Goal: Information Seeking & Learning: Learn about a topic

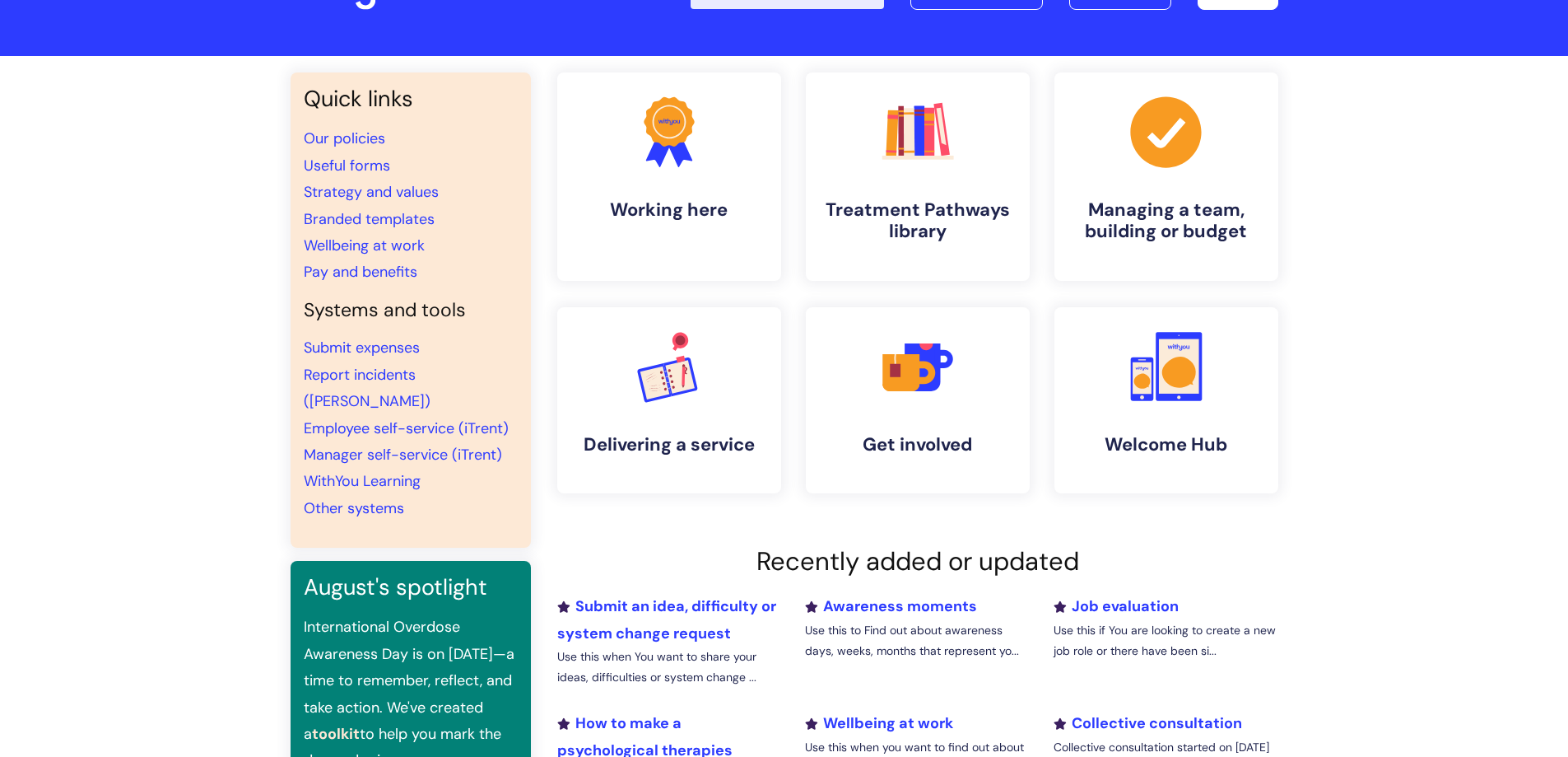
scroll to position [329, 0]
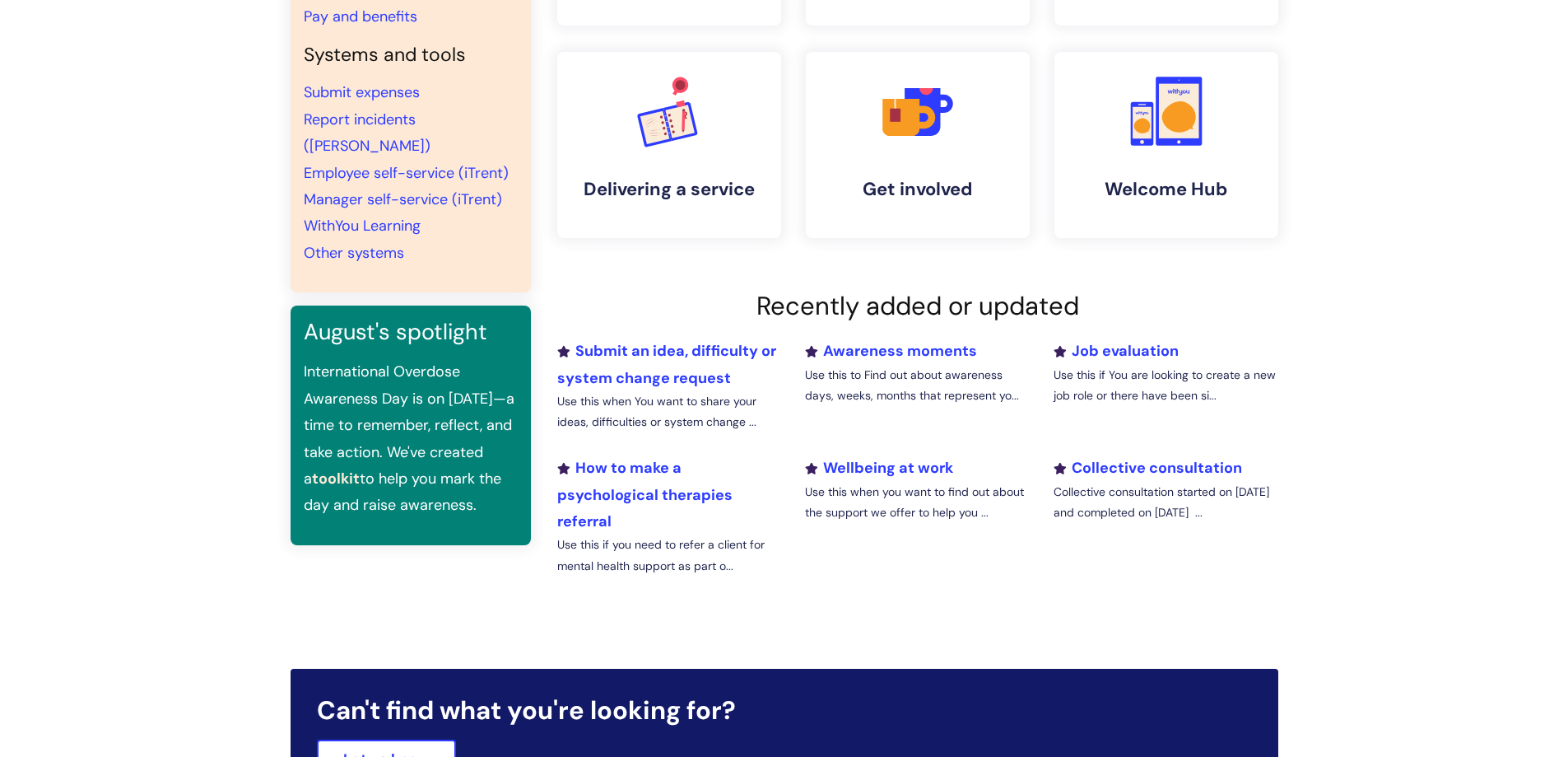
click at [1153, 455] on li "Collective consultation Collective consultation started on 16 June and complete…" at bounding box center [1165, 522] width 248 height 135
click at [1158, 466] on link "Collective consultation" at bounding box center [1148, 468] width 189 height 20
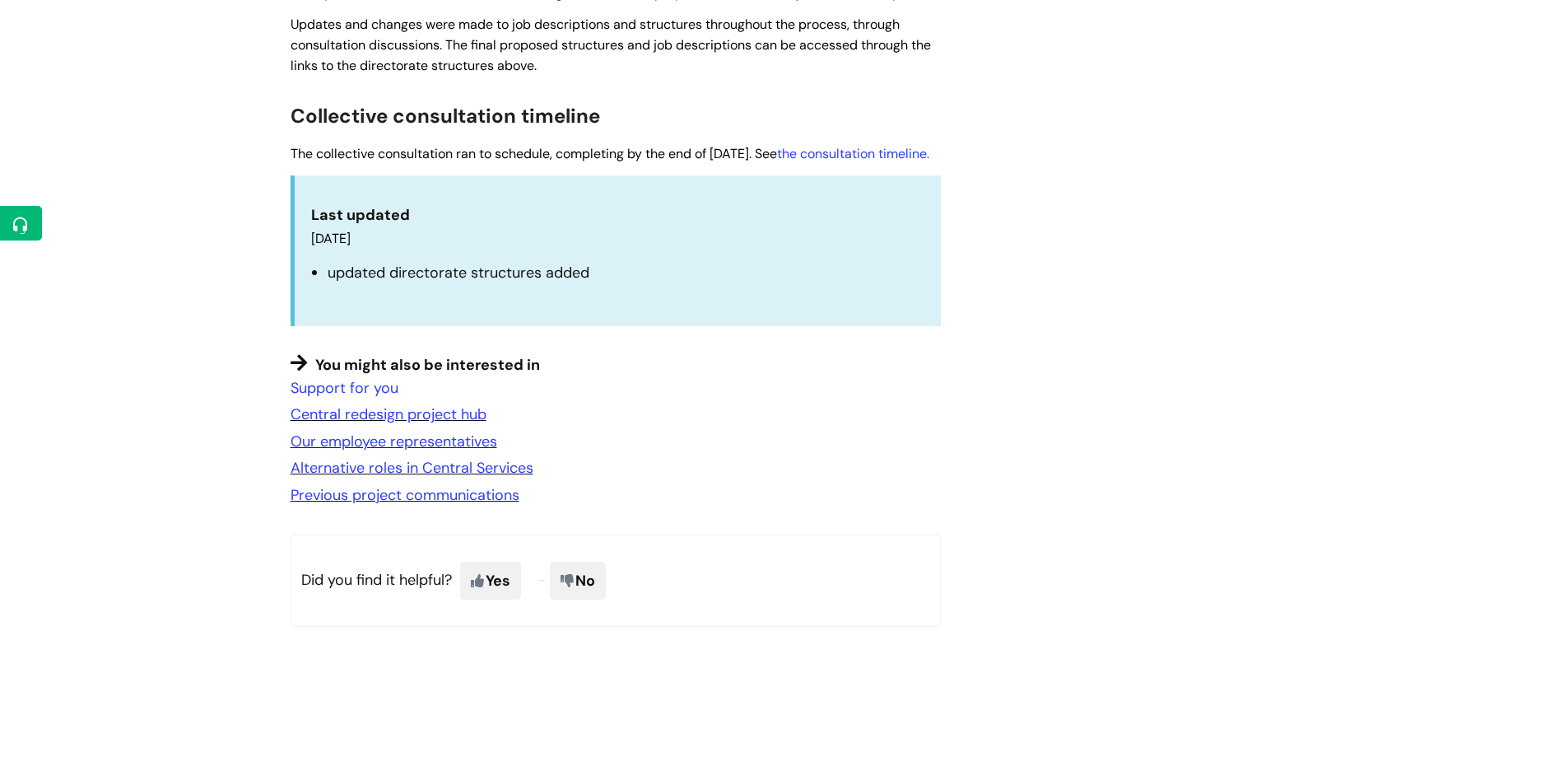
scroll to position [1482, 0]
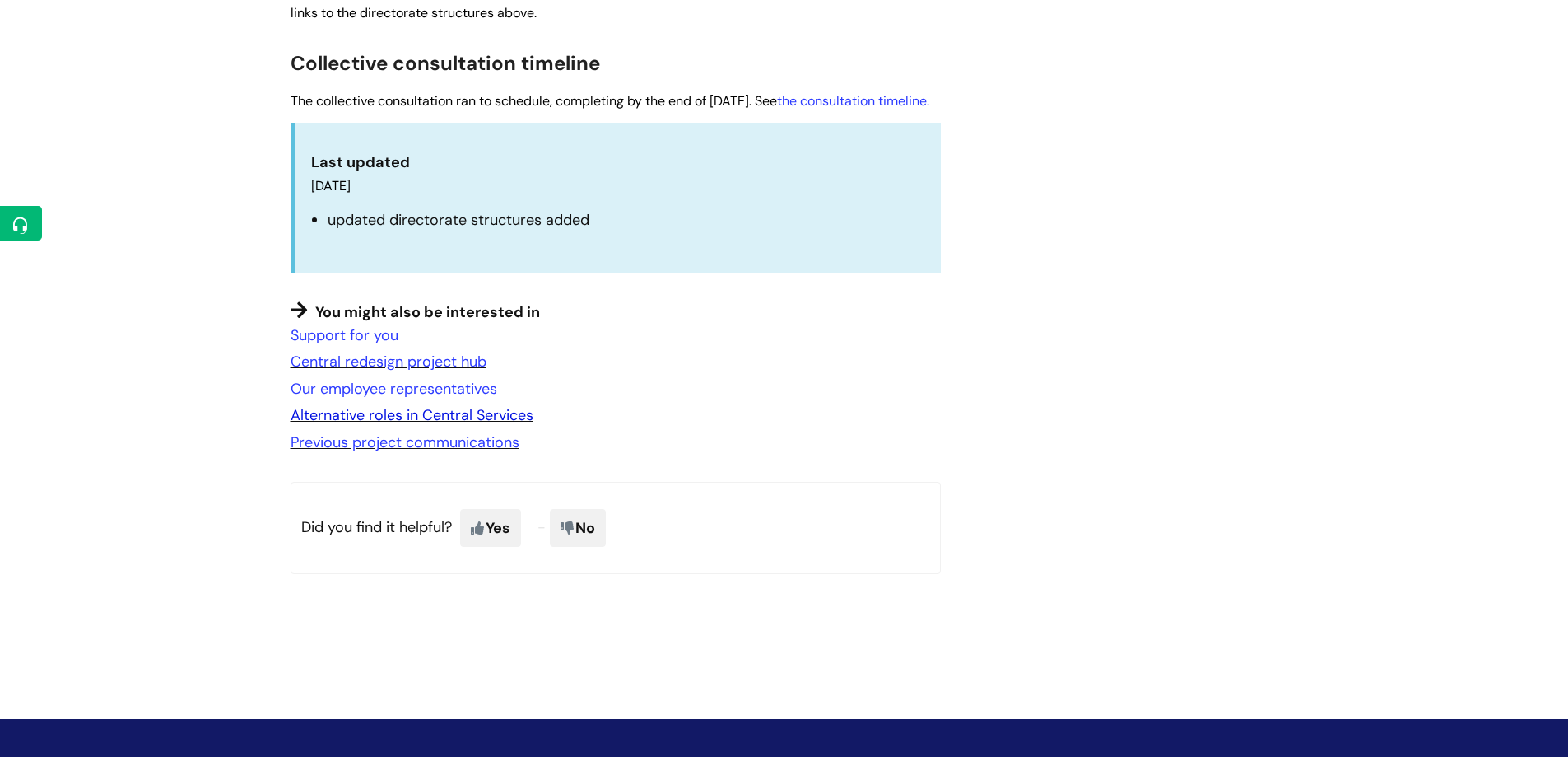
click at [460, 425] on link "Alternative roles in Central Services" at bounding box center [412, 415] width 243 height 20
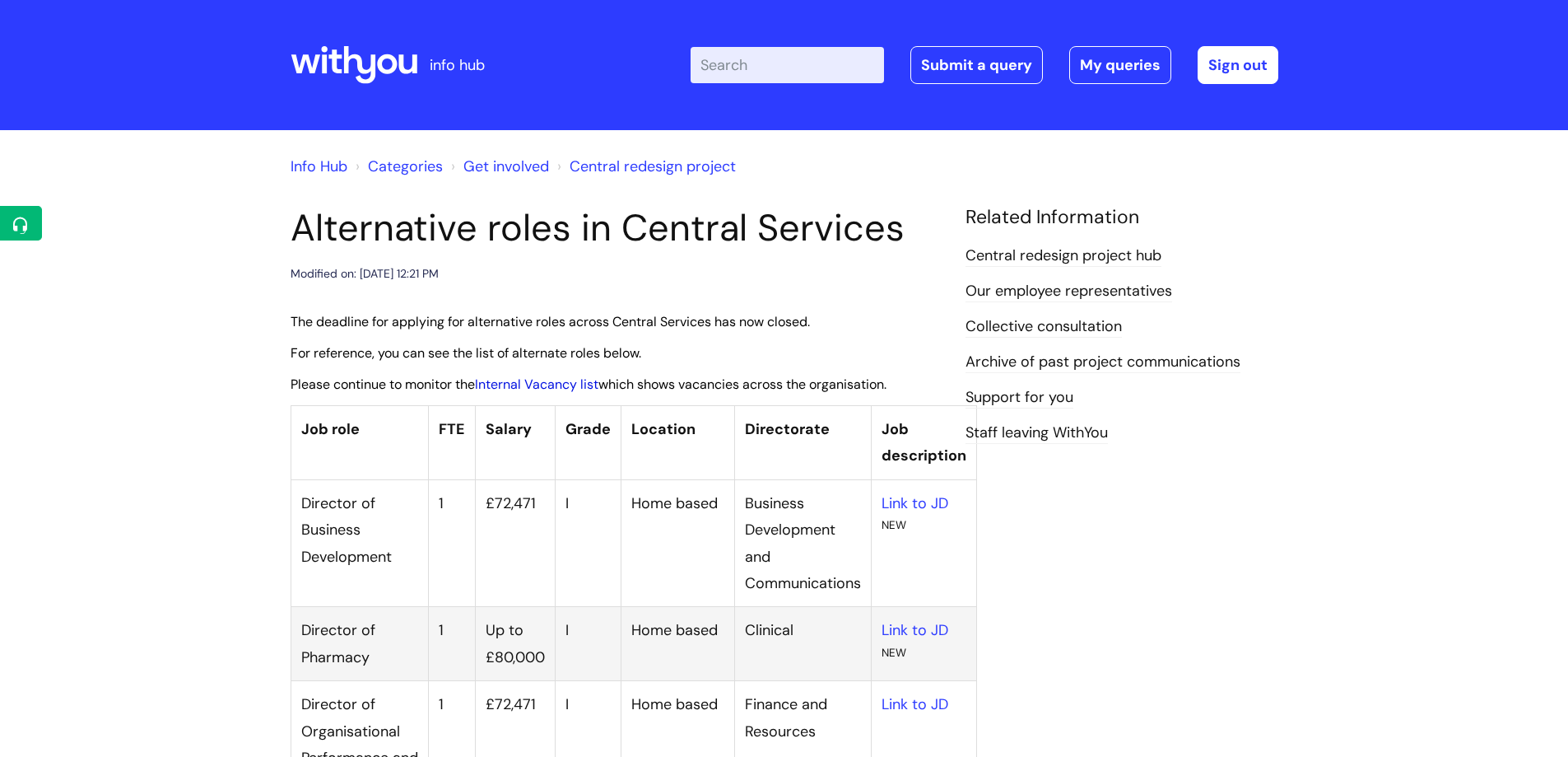
click at [534, 388] on link "Internal Vacancy list" at bounding box center [537, 384] width 124 height 17
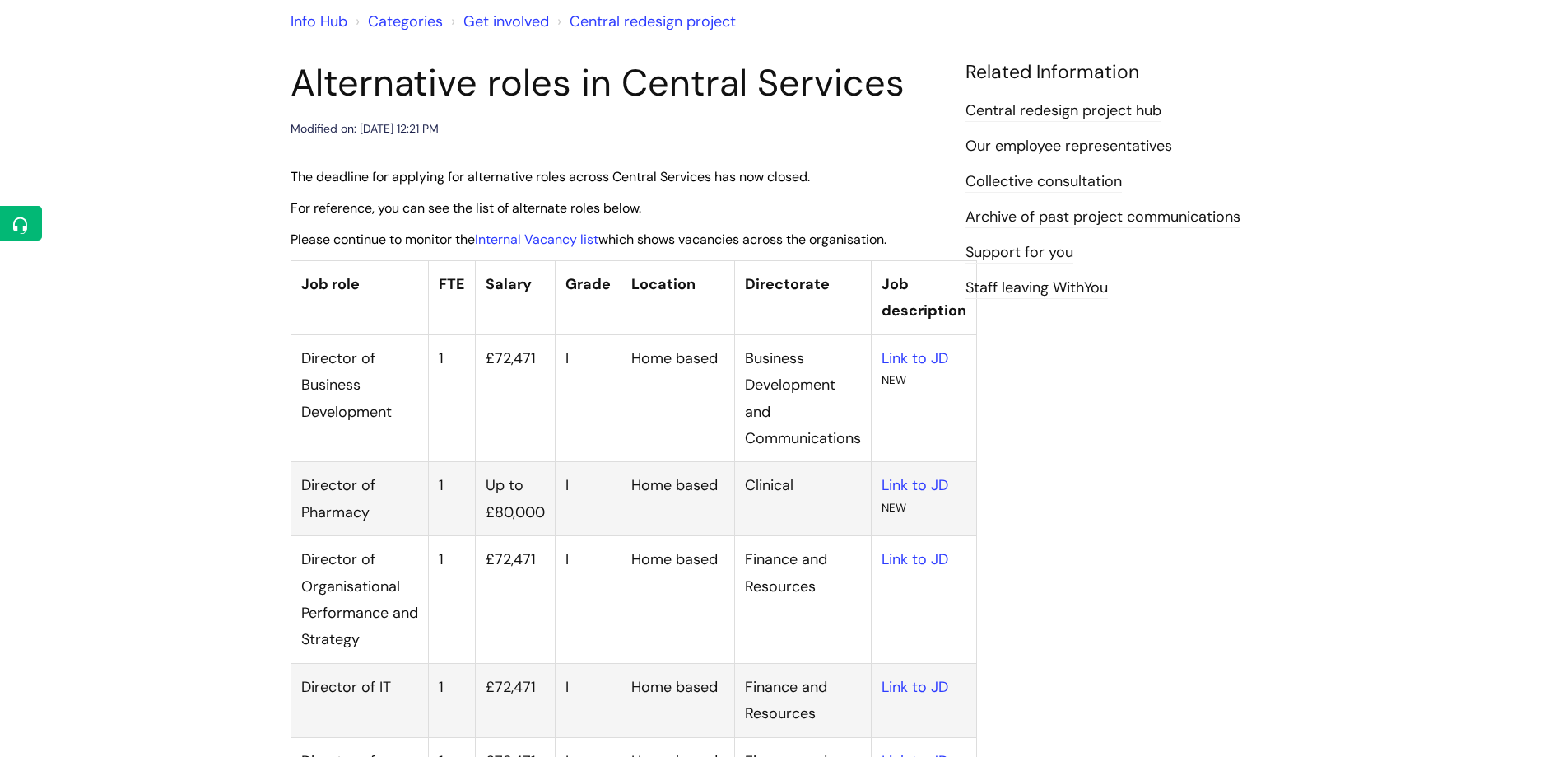
scroll to position [165, 0]
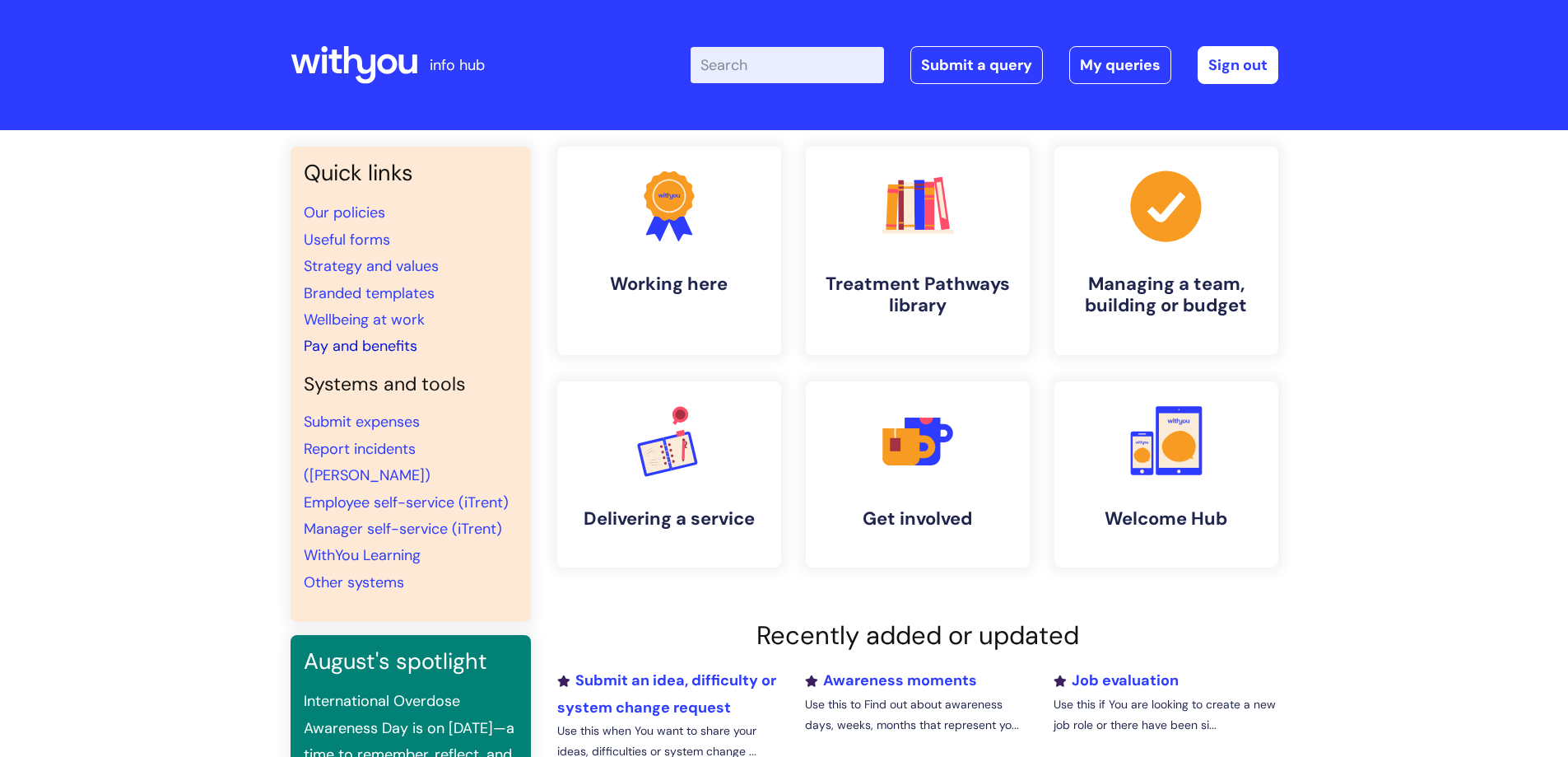
click at [357, 337] on link "Pay and benefits" at bounding box center [361, 346] width 114 height 20
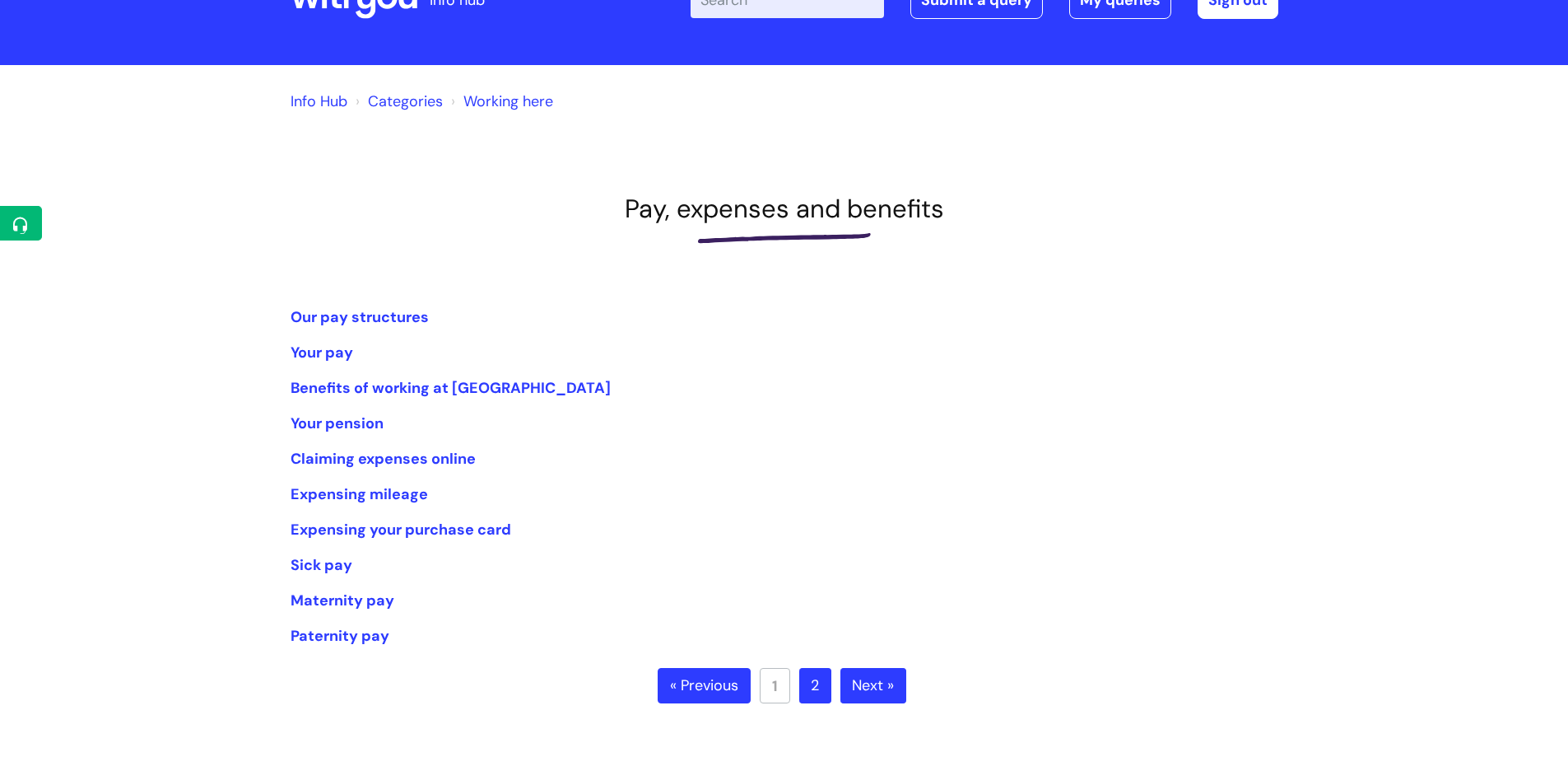
scroll to position [165, 0]
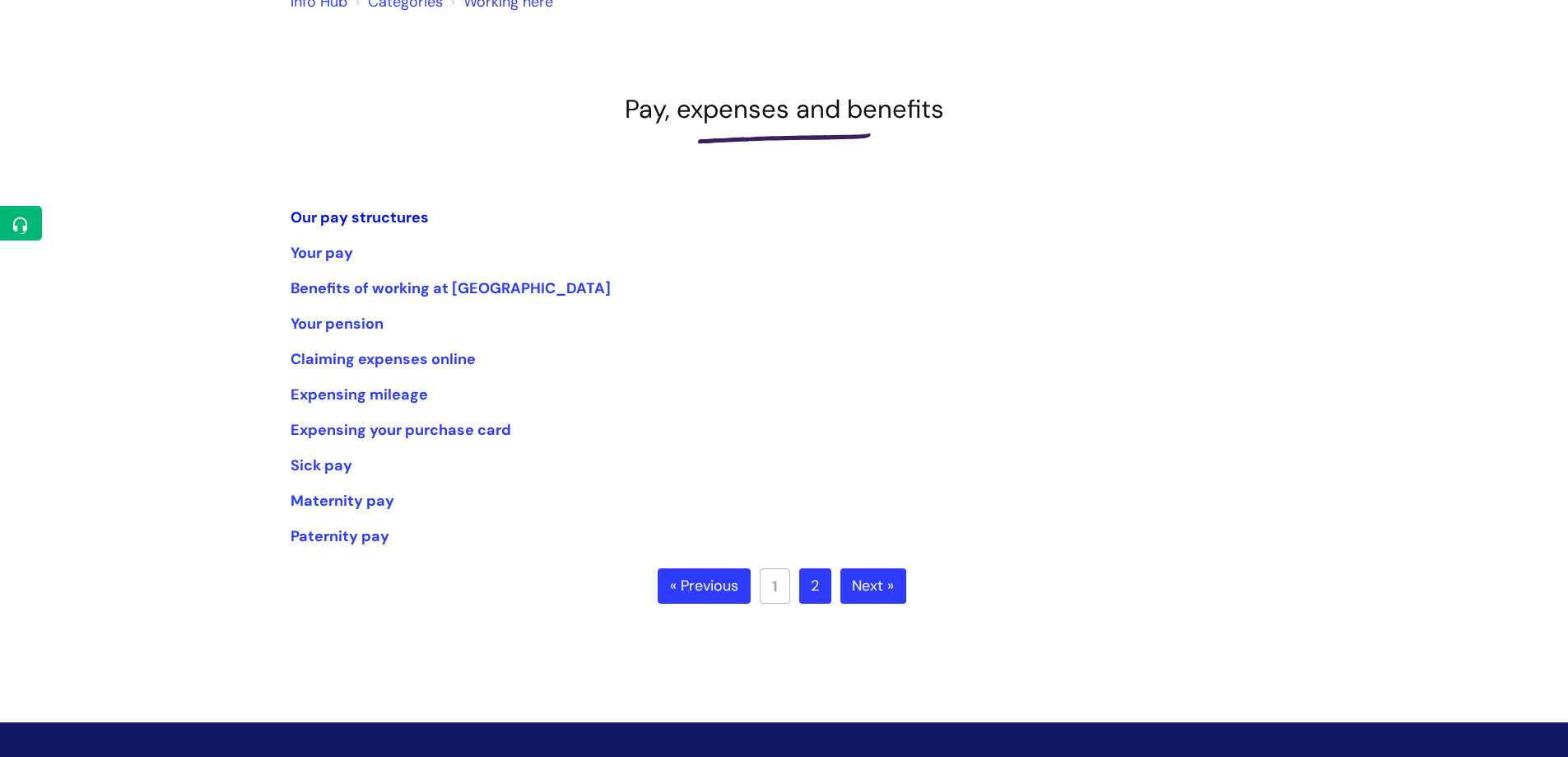
click at [385, 214] on link "Our pay structures" at bounding box center [360, 218] width 138 height 20
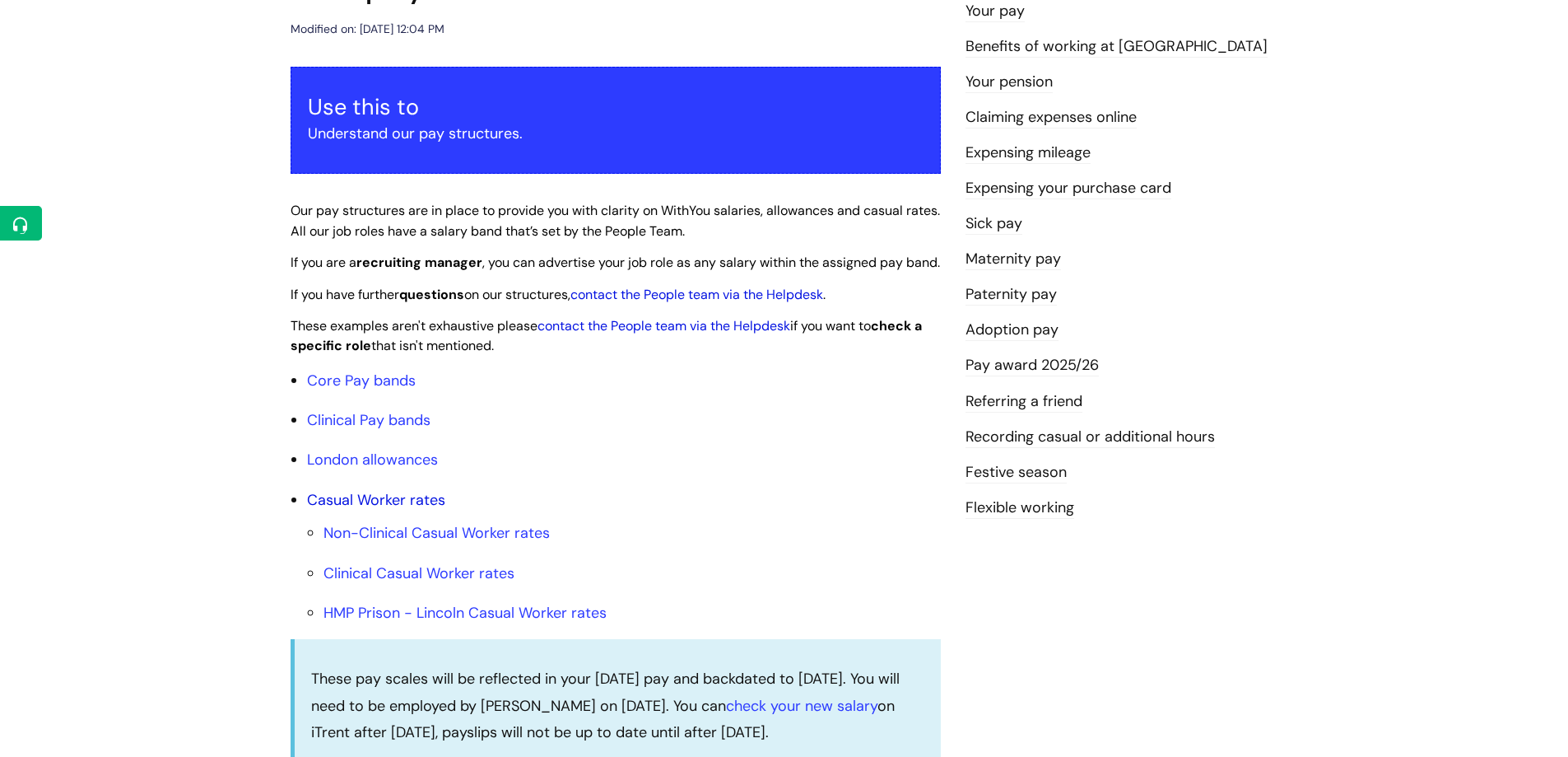
scroll to position [247, 0]
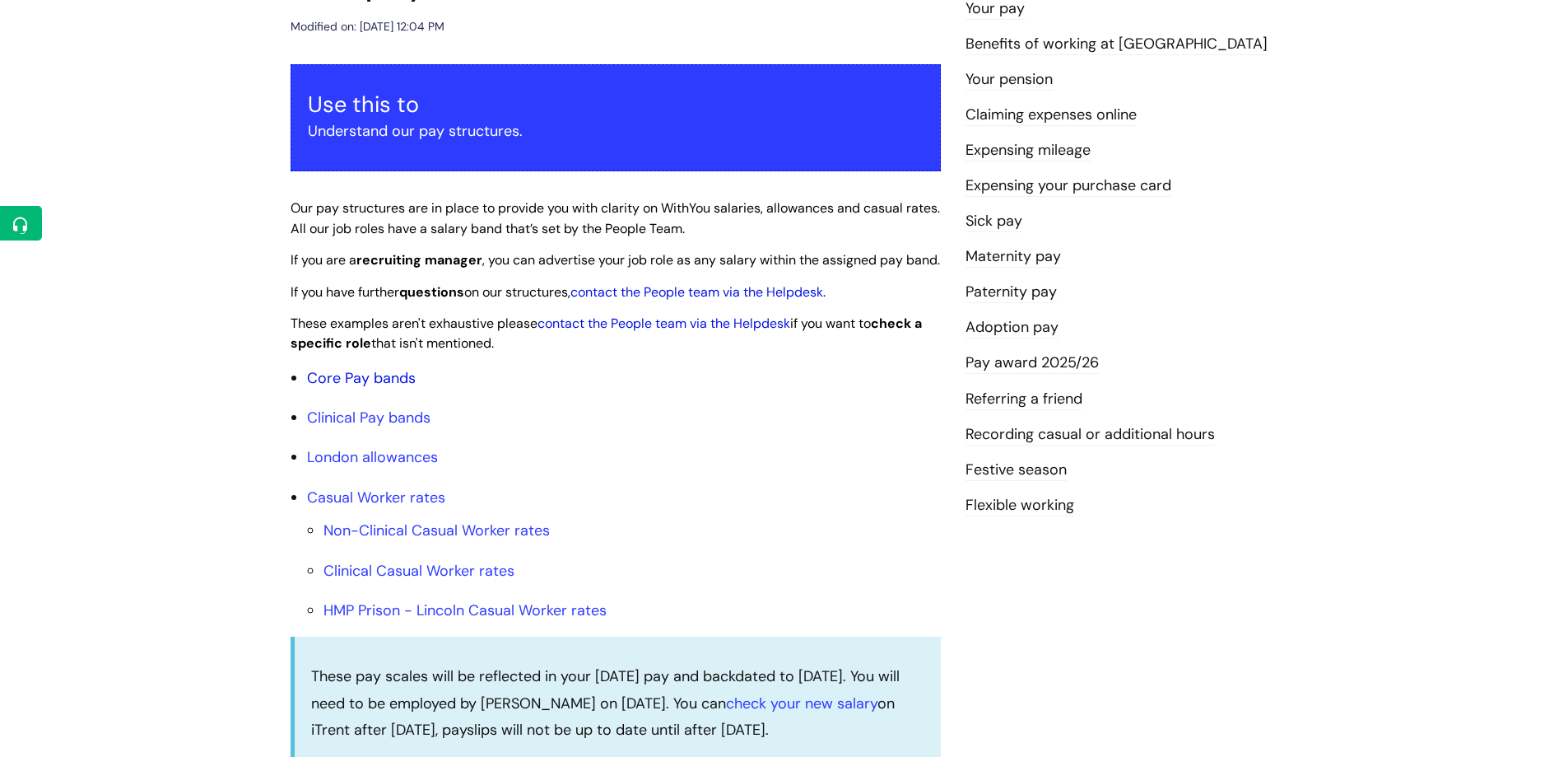
click at [374, 388] on link "Core Pay bands" at bounding box center [361, 378] width 109 height 20
click at [388, 388] on link "Core Pay bands" at bounding box center [361, 378] width 109 height 20
click at [384, 388] on link "Core Pay bands" at bounding box center [361, 378] width 109 height 20
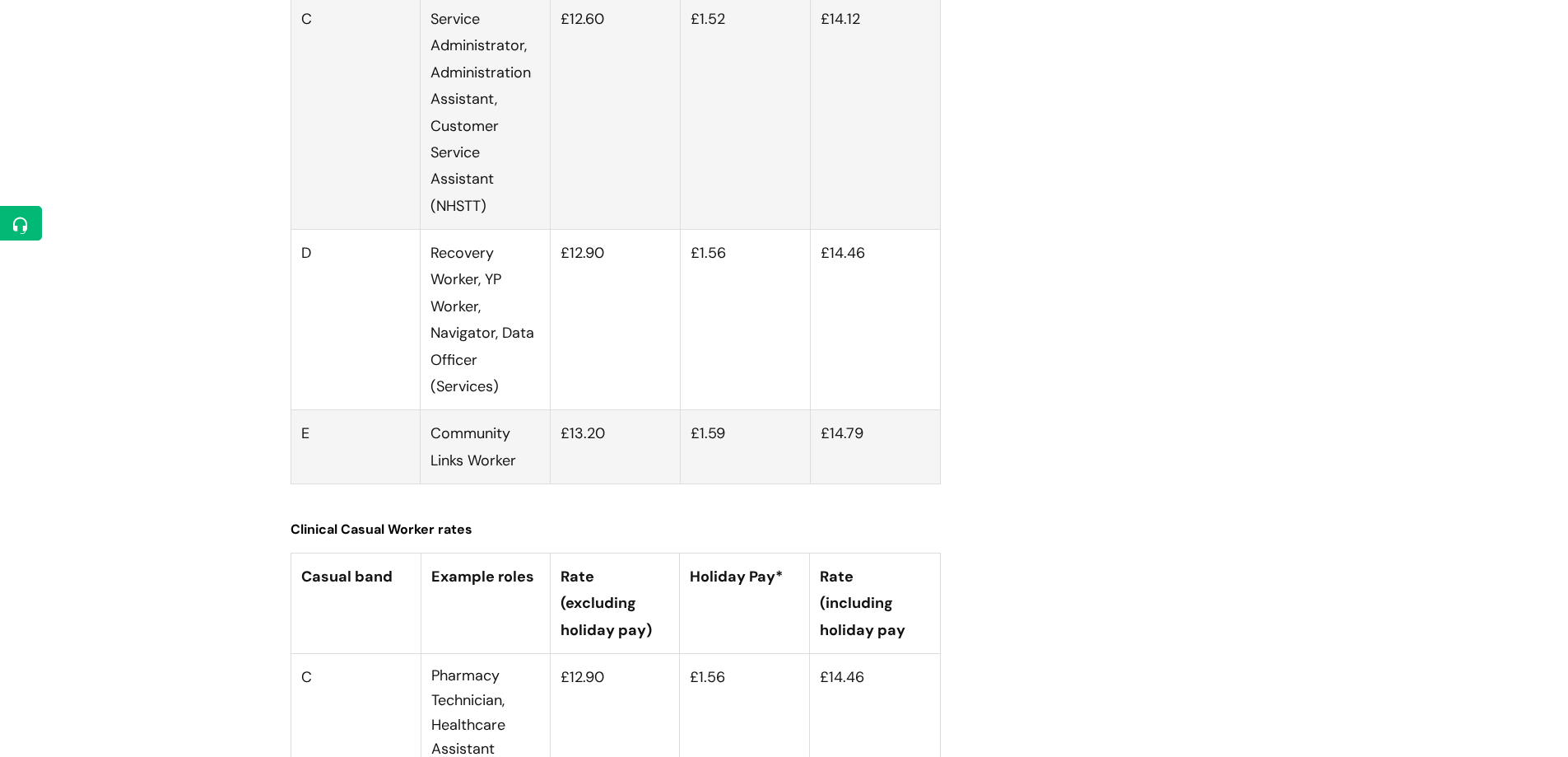
scroll to position [4693, 0]
